Goal: Download file/media

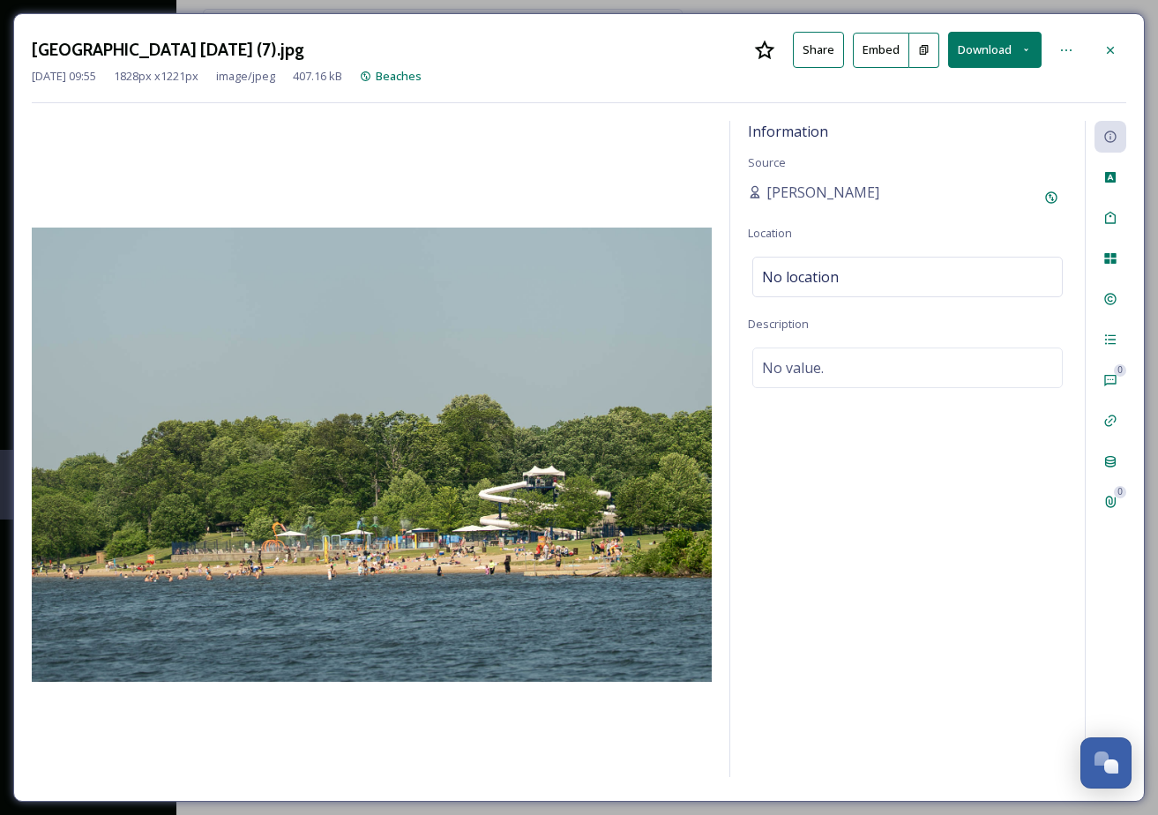
click at [1007, 54] on button "Download" at bounding box center [994, 50] width 93 height 36
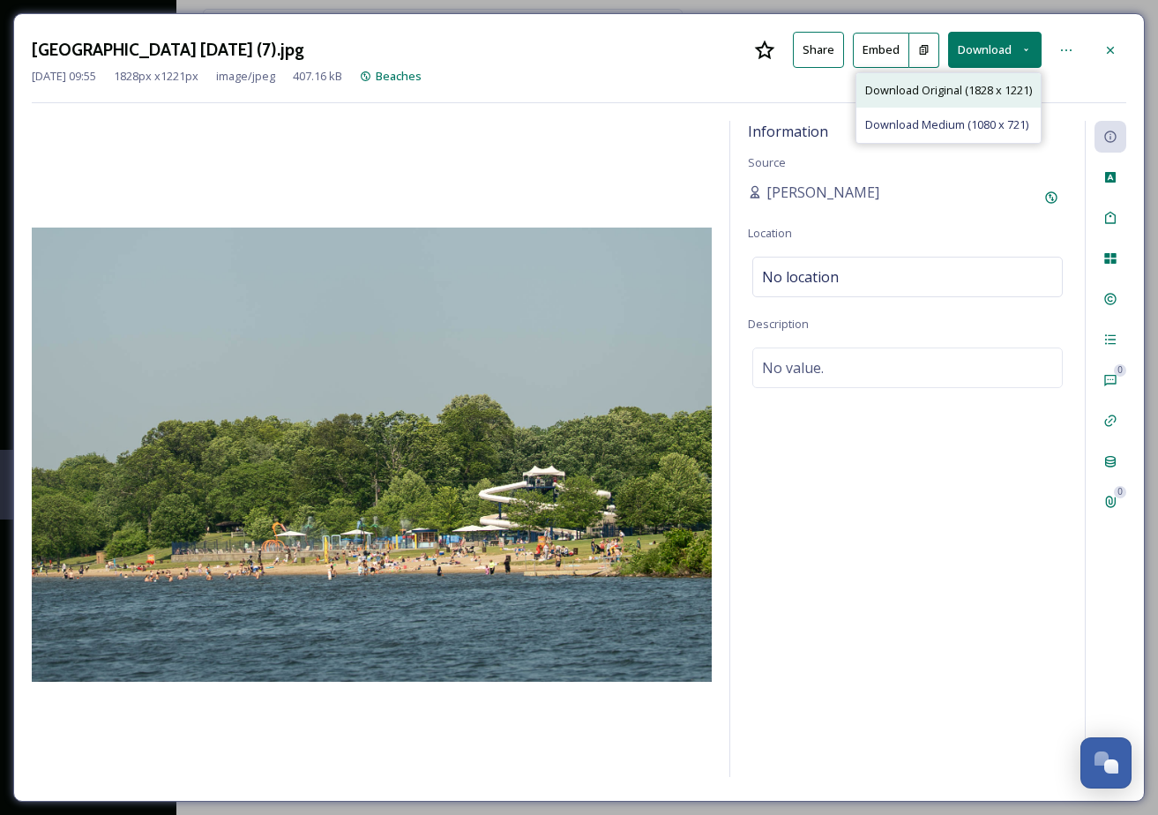
click at [947, 93] on span "Download Original (1828 x 1221)" at bounding box center [948, 90] width 167 height 17
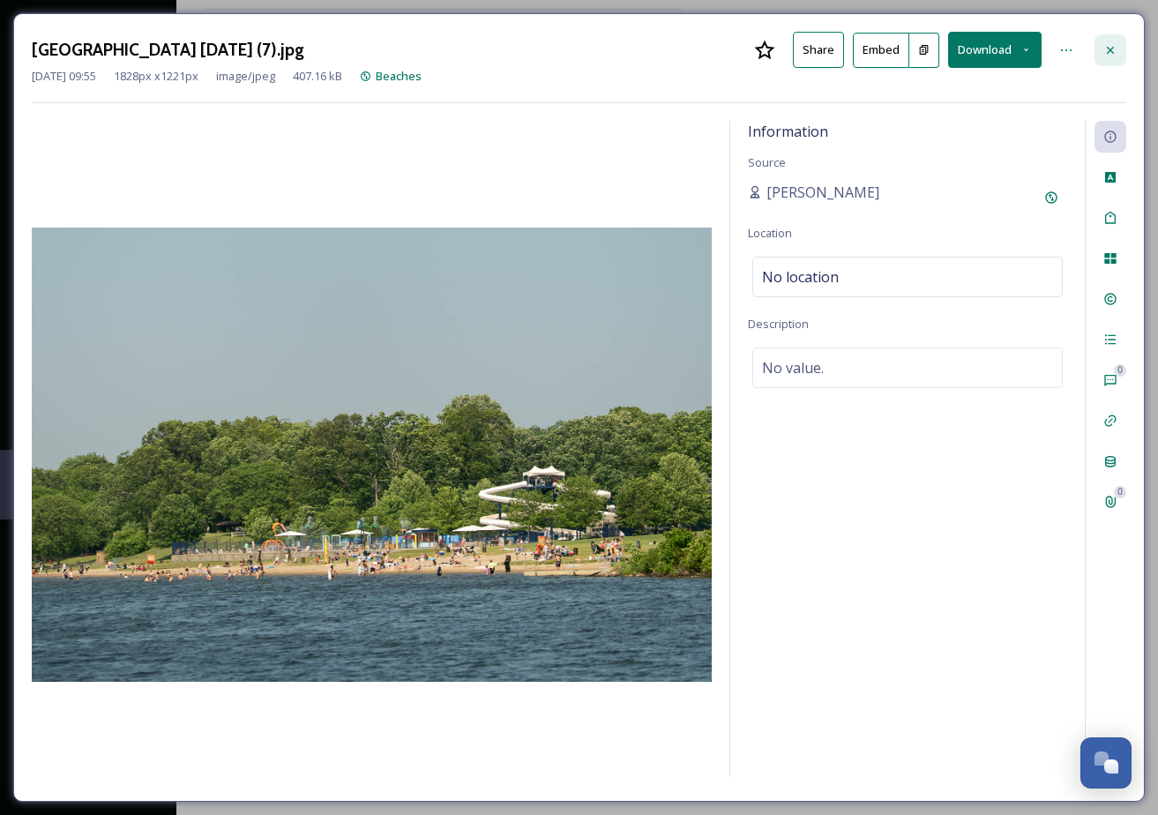
click at [1111, 44] on icon at bounding box center [1110, 50] width 14 height 14
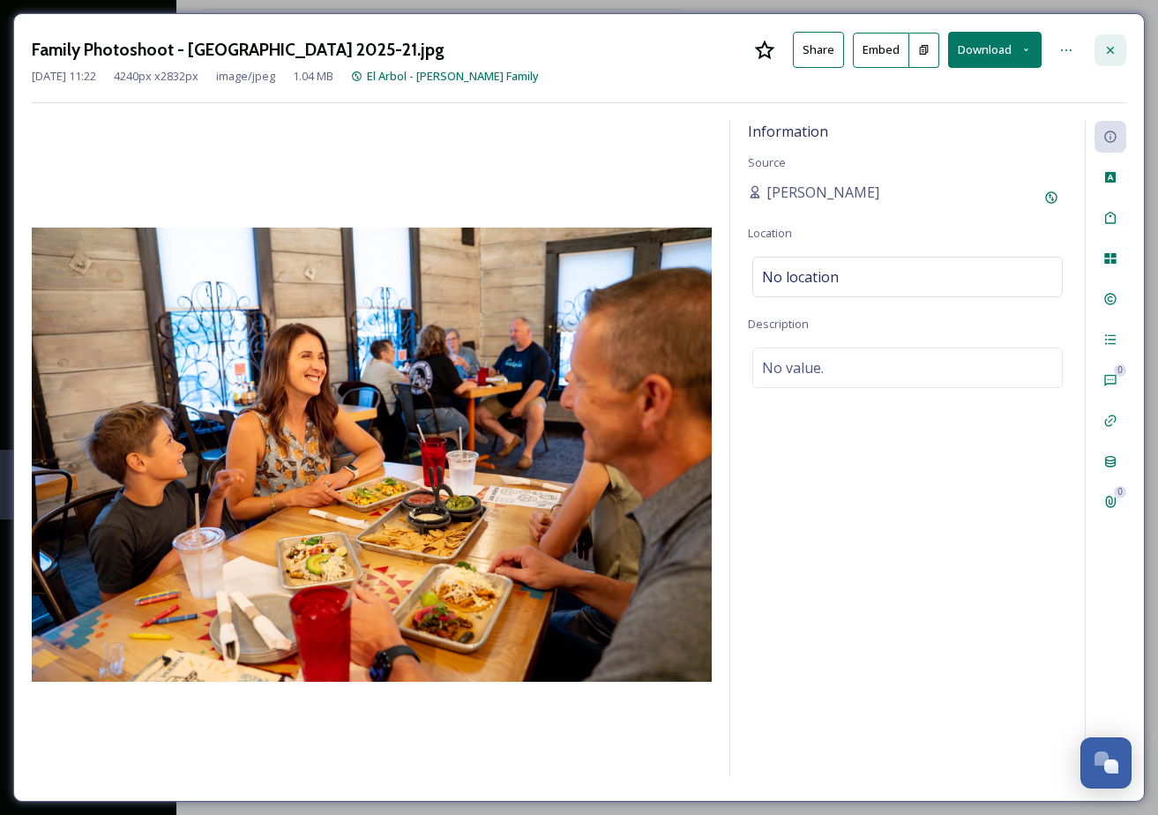
click at [1112, 48] on icon at bounding box center [1110, 50] width 14 height 14
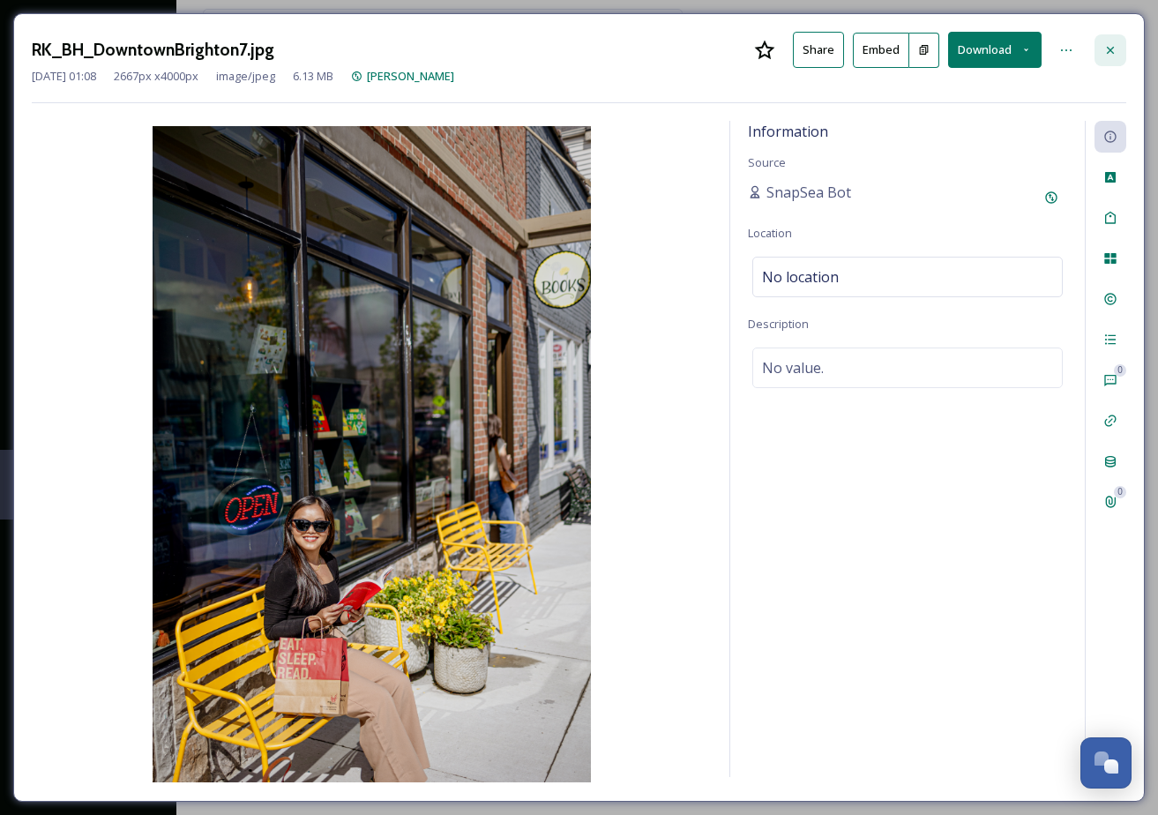
click at [1109, 48] on icon at bounding box center [1110, 49] width 7 height 7
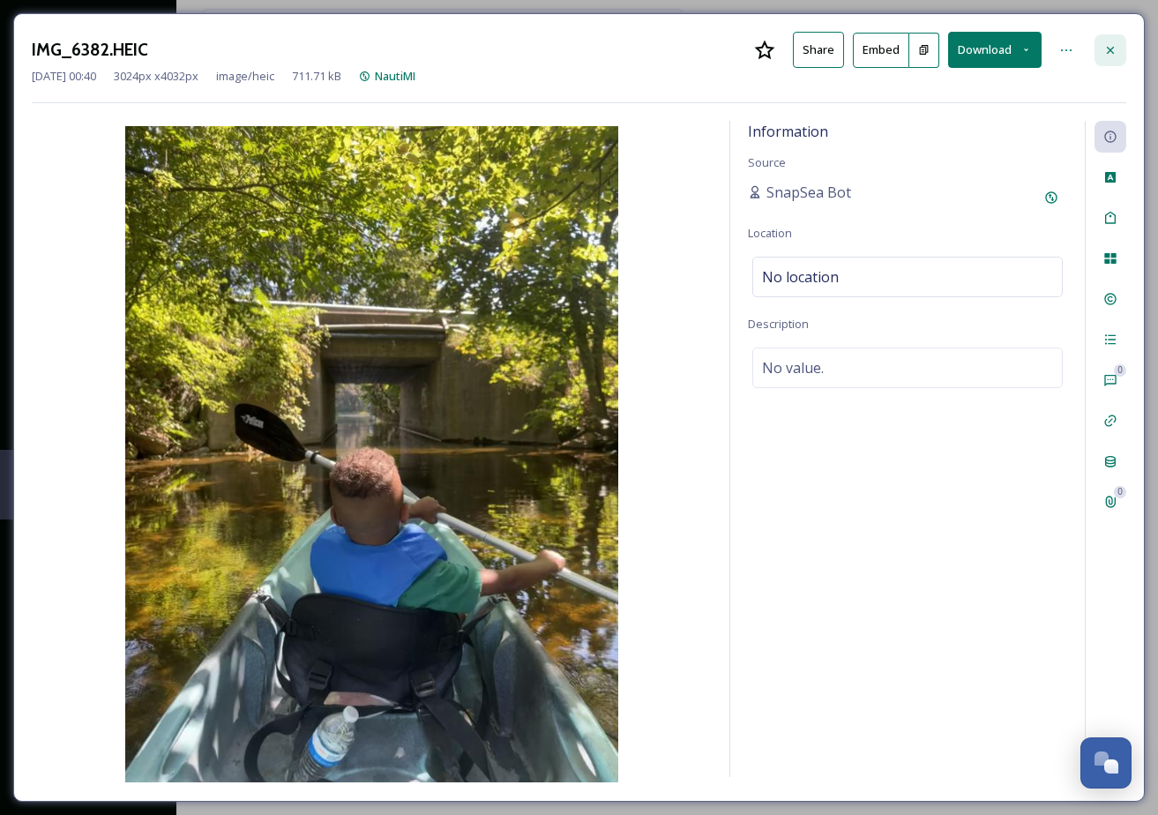
click at [1113, 43] on icon at bounding box center [1110, 50] width 14 height 14
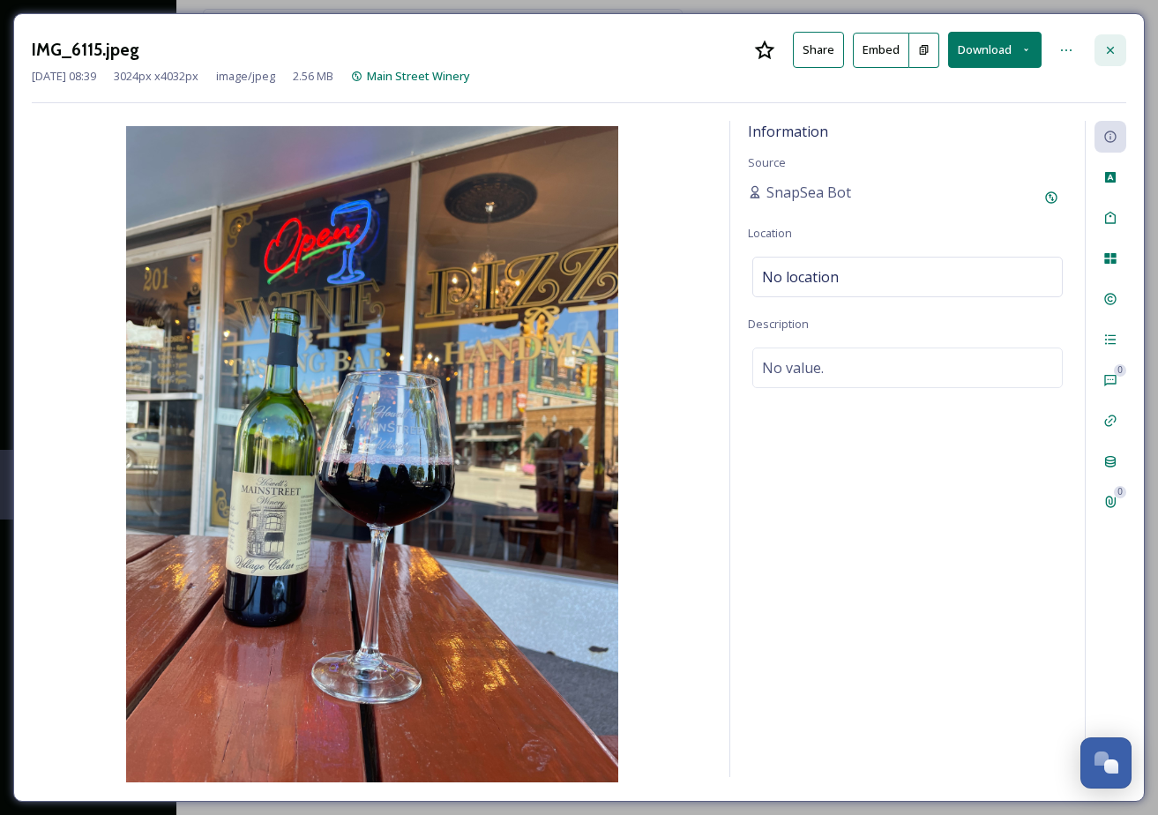
click at [1109, 52] on icon at bounding box center [1110, 50] width 14 height 14
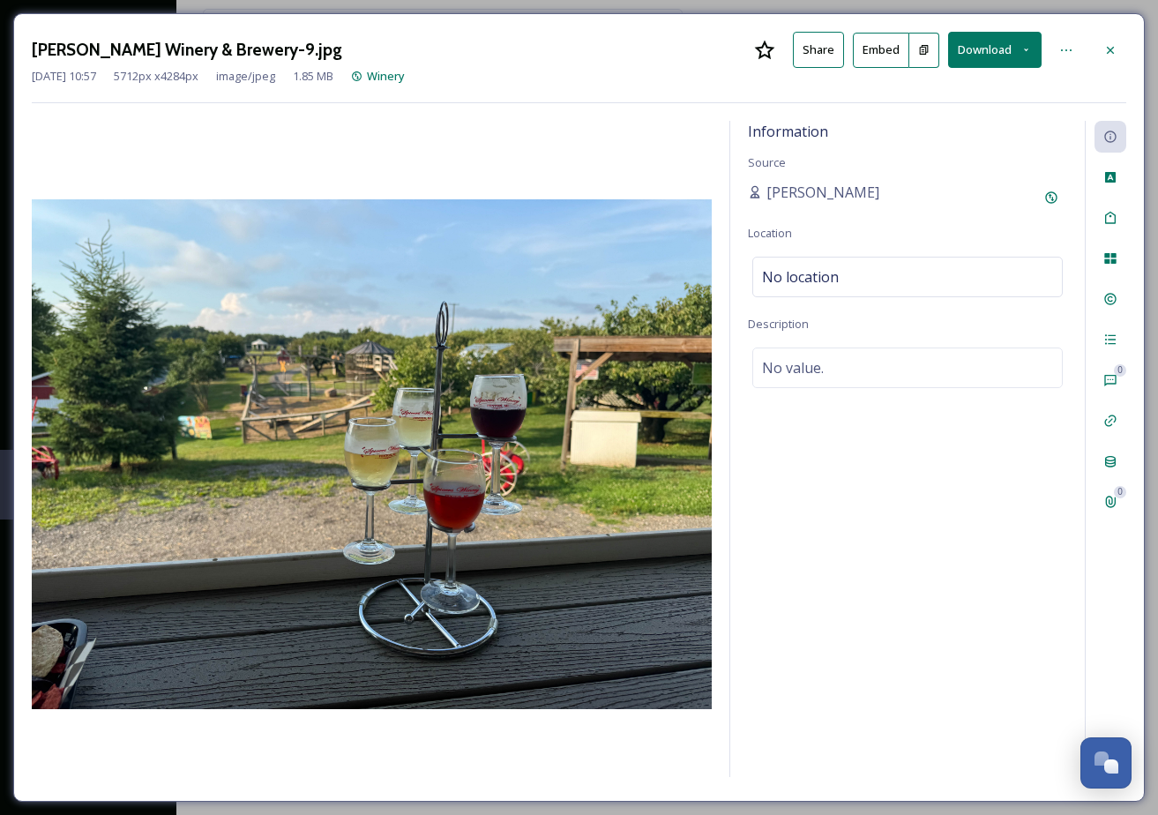
click at [980, 47] on button "Download" at bounding box center [994, 50] width 93 height 36
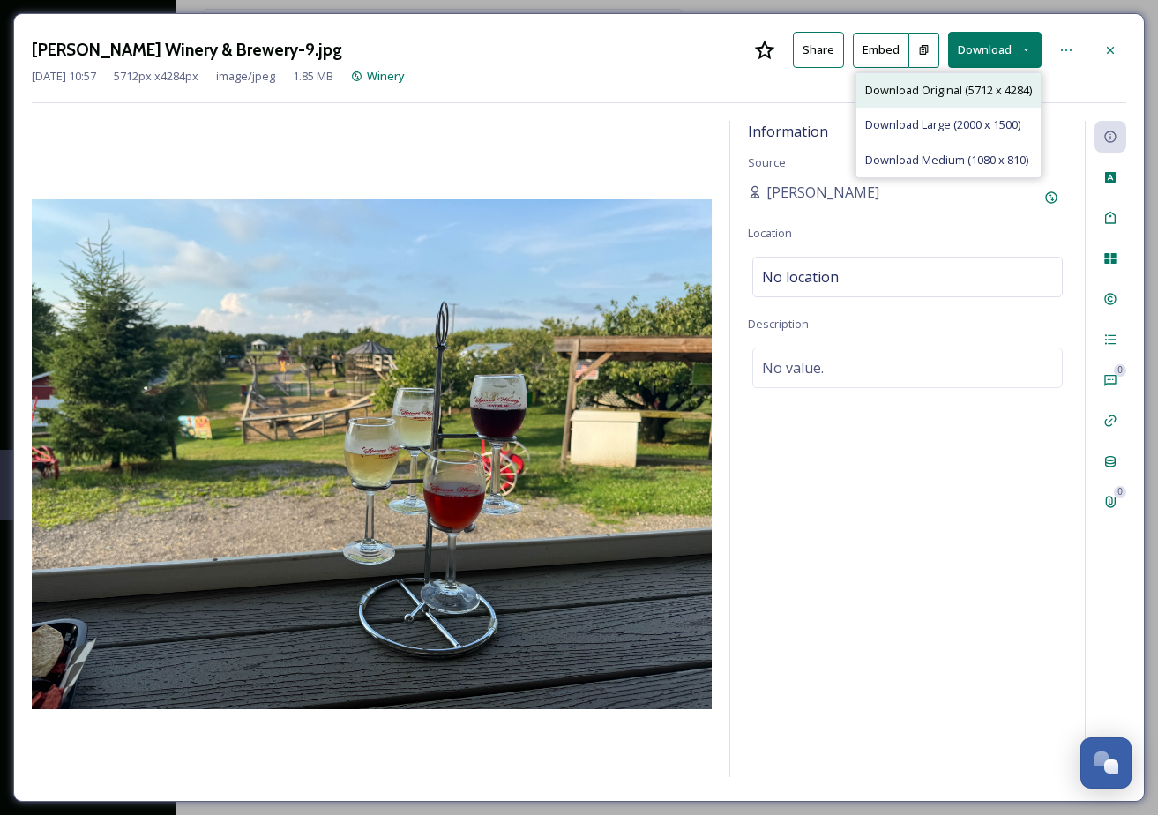
click at [941, 90] on span "Download Original (5712 x 4284)" at bounding box center [948, 90] width 167 height 17
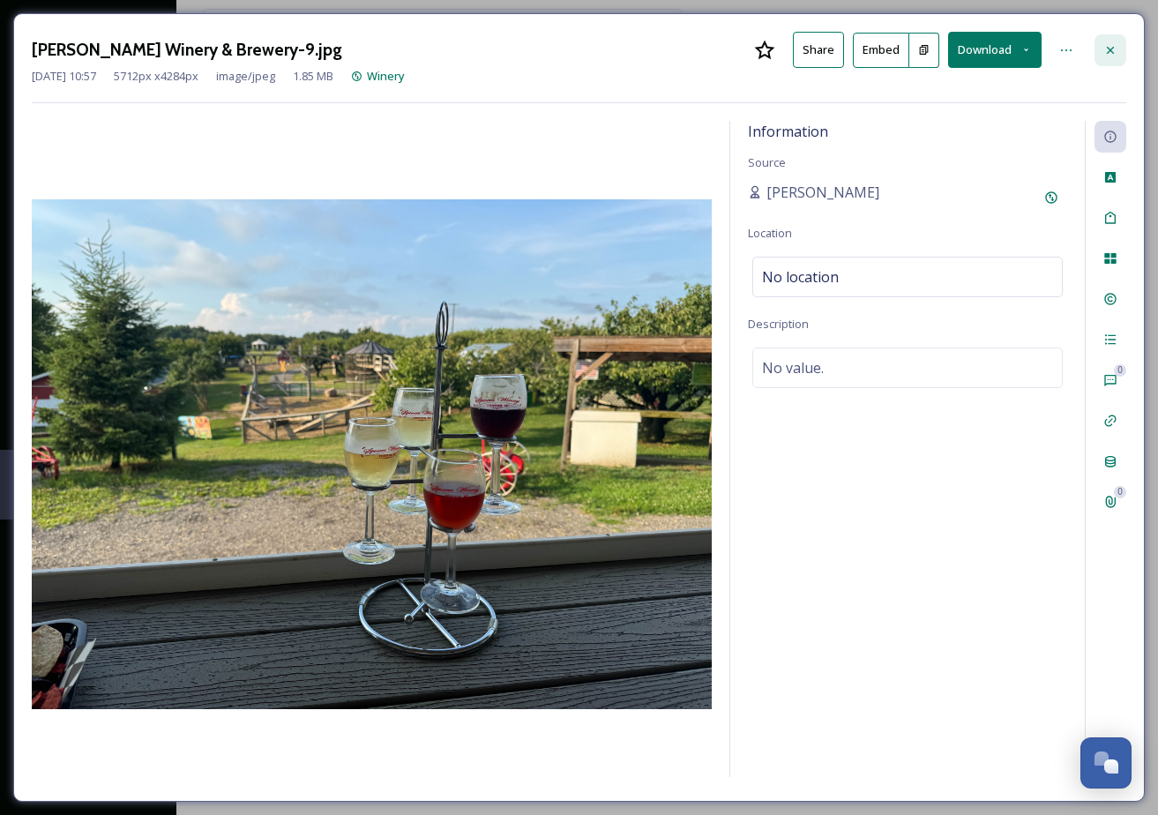
click at [1106, 50] on icon at bounding box center [1110, 50] width 14 height 14
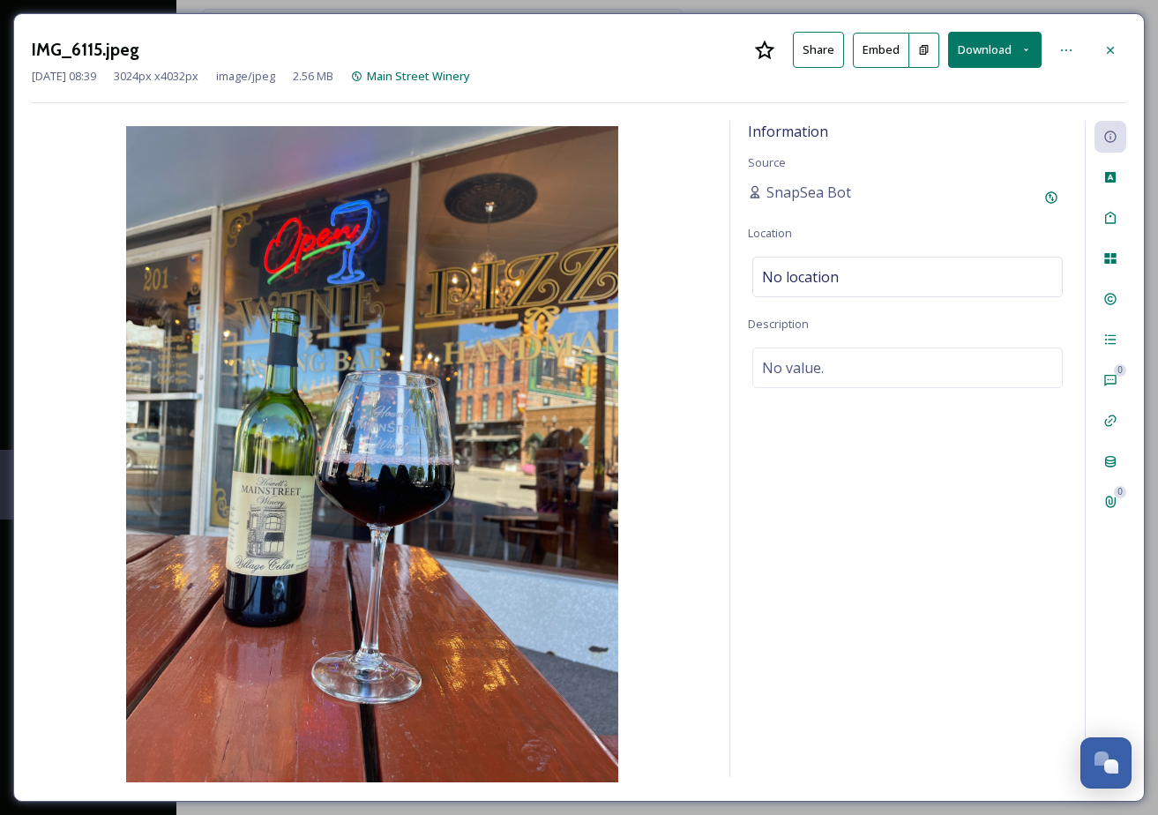
click at [980, 50] on button "Download" at bounding box center [994, 50] width 93 height 36
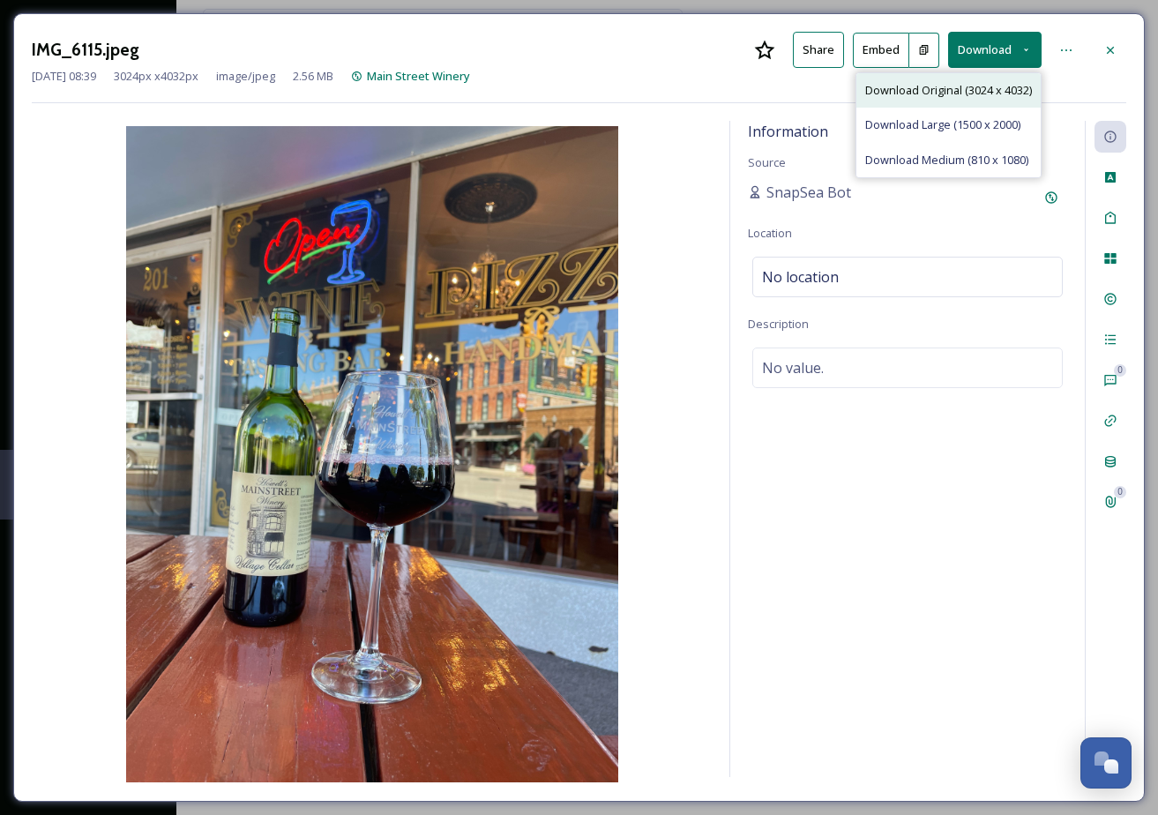
click at [949, 89] on span "Download Original (3024 x 4032)" at bounding box center [948, 90] width 167 height 17
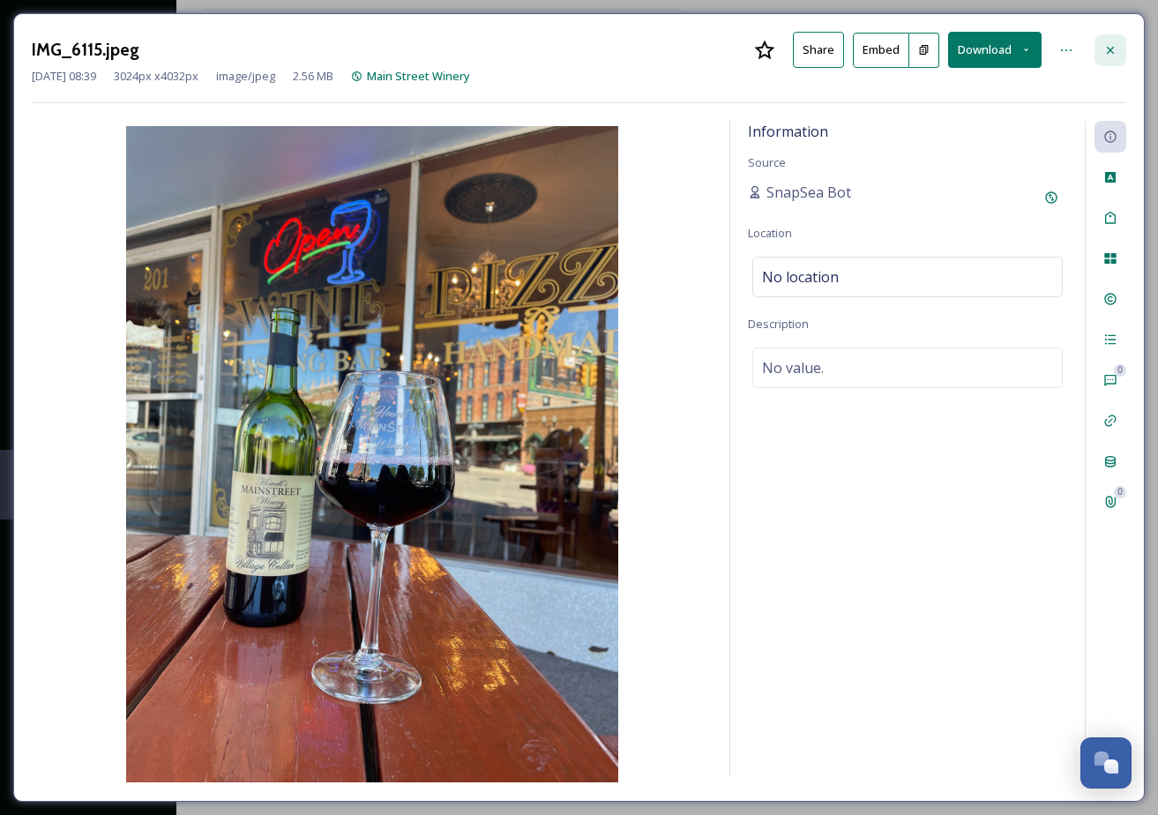
click at [1111, 49] on icon at bounding box center [1110, 50] width 14 height 14
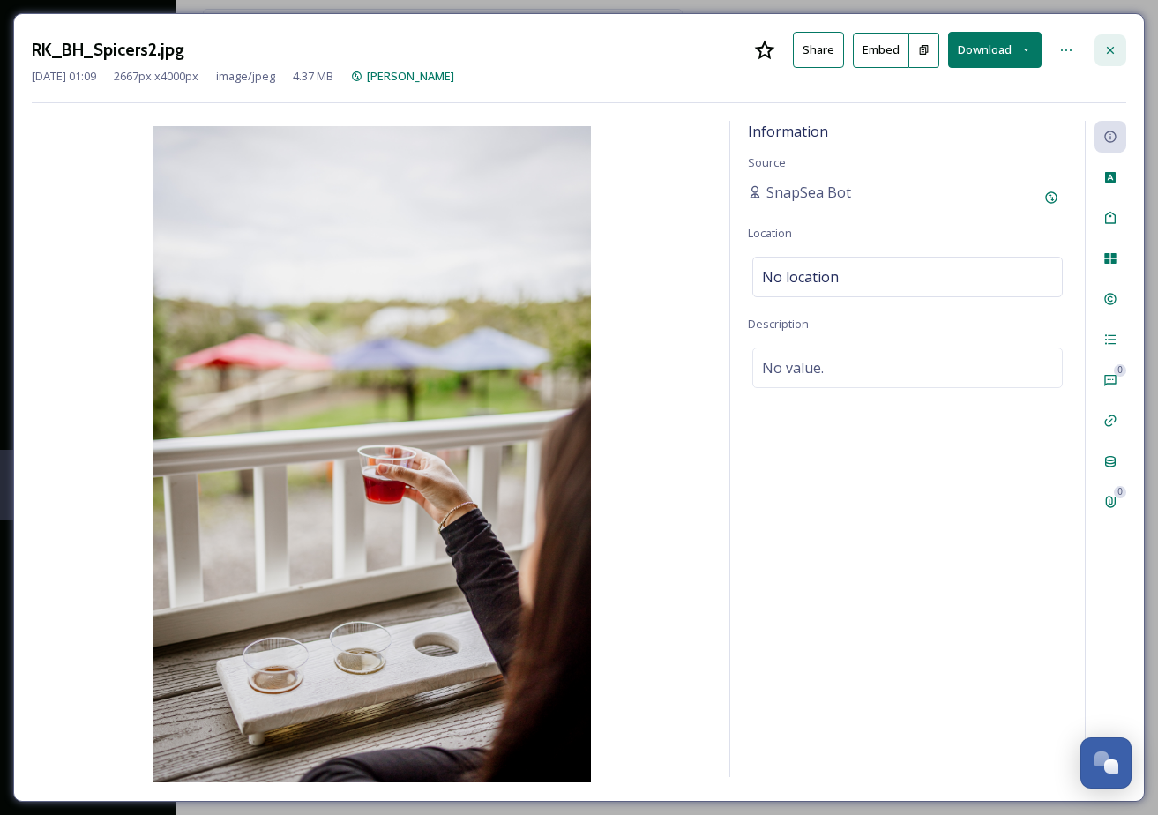
click at [1109, 47] on icon at bounding box center [1110, 50] width 14 height 14
click at [1107, 47] on icon at bounding box center [1110, 49] width 7 height 7
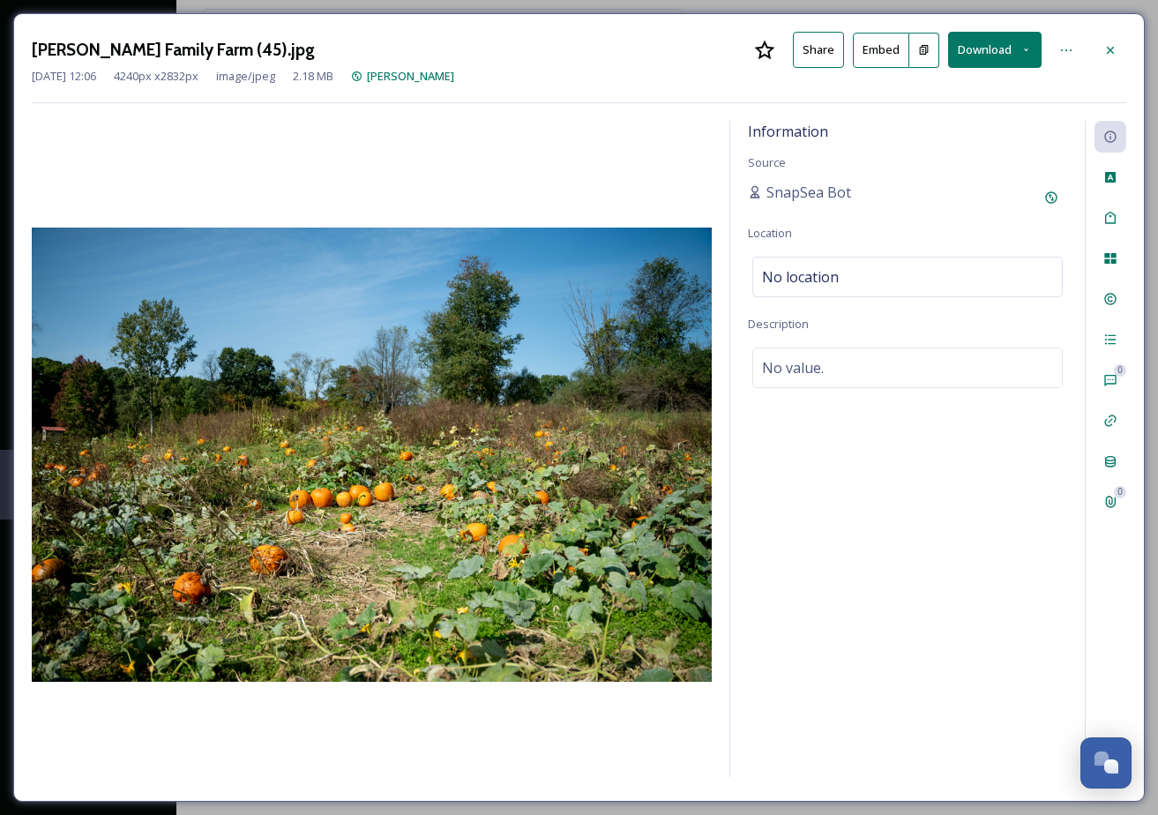
click at [1002, 45] on button "Download" at bounding box center [994, 50] width 93 height 36
click at [963, 92] on span "Download Original (4240 x 2832)" at bounding box center [948, 90] width 167 height 17
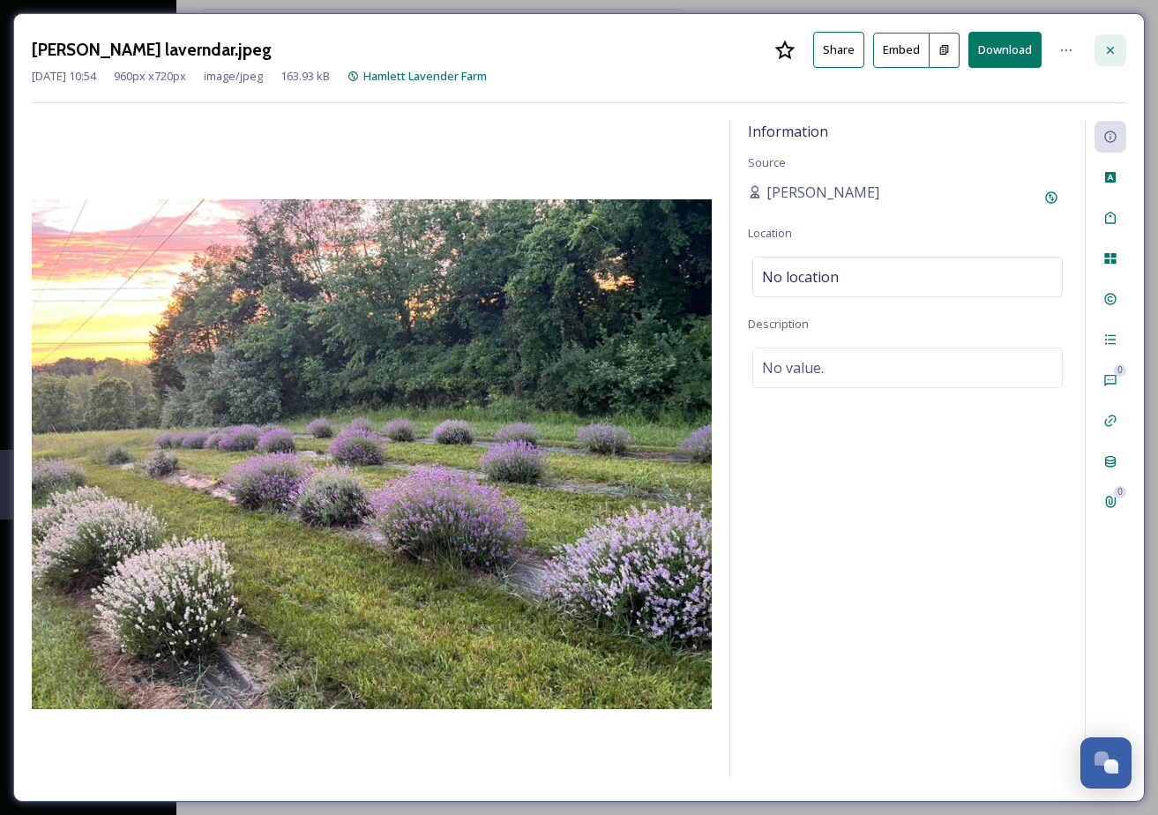
click at [1110, 48] on icon at bounding box center [1110, 50] width 14 height 14
